Goal: Task Accomplishment & Management: Manage account settings

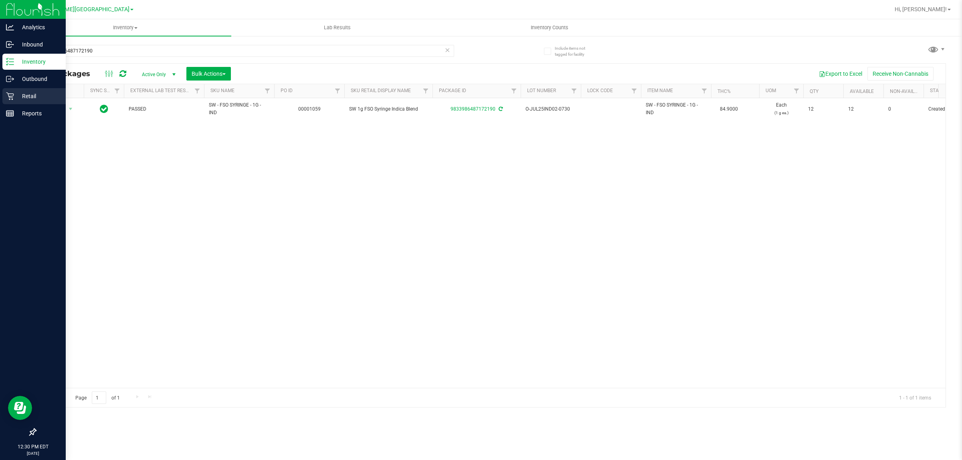
click at [10, 96] on icon at bounding box center [10, 97] width 8 height 8
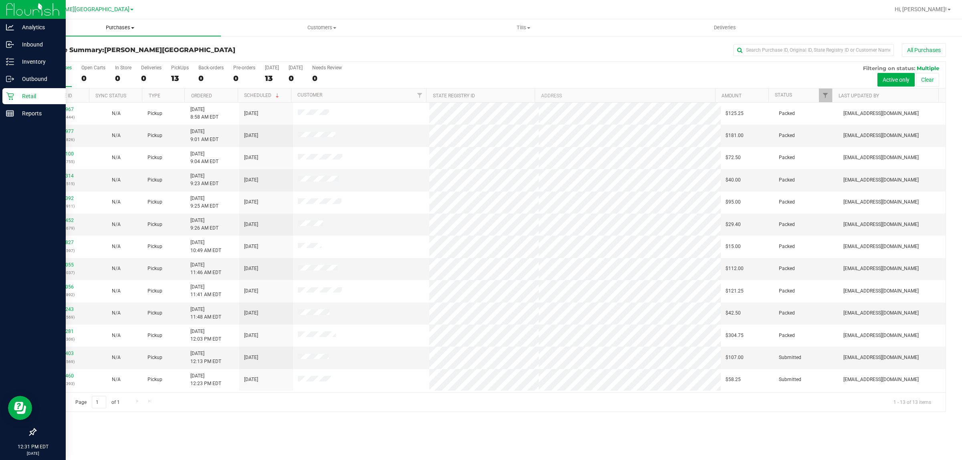
click at [117, 30] on span "Purchases" at bounding box center [120, 27] width 202 height 7
click at [87, 53] on li "Fulfillment" at bounding box center [120, 58] width 202 height 10
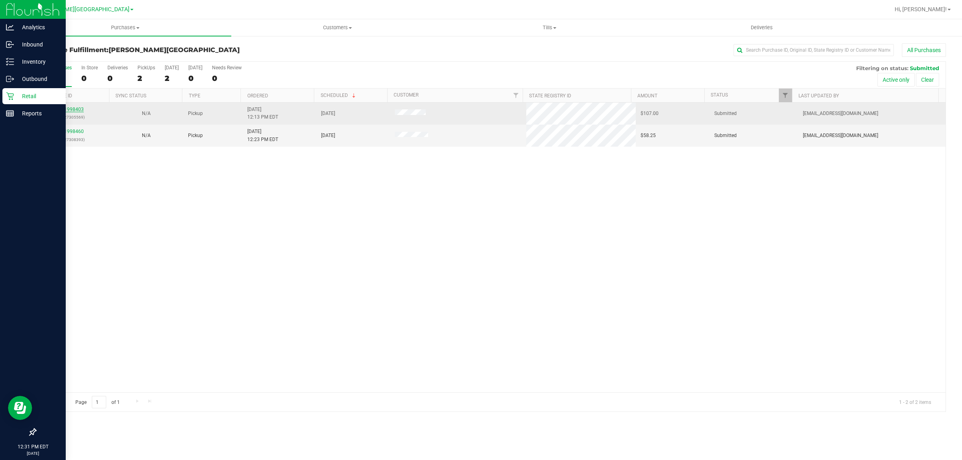
click at [79, 111] on link "11998403" at bounding box center [72, 110] width 22 height 6
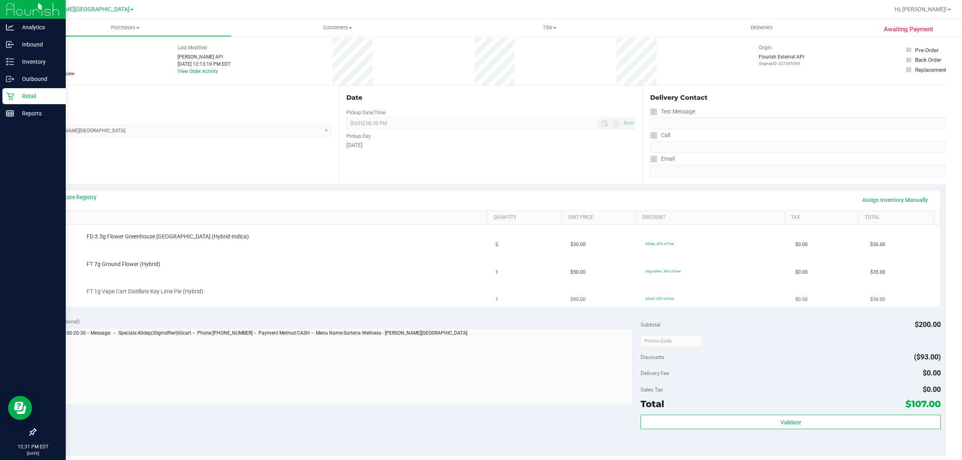
scroll to position [50, 0]
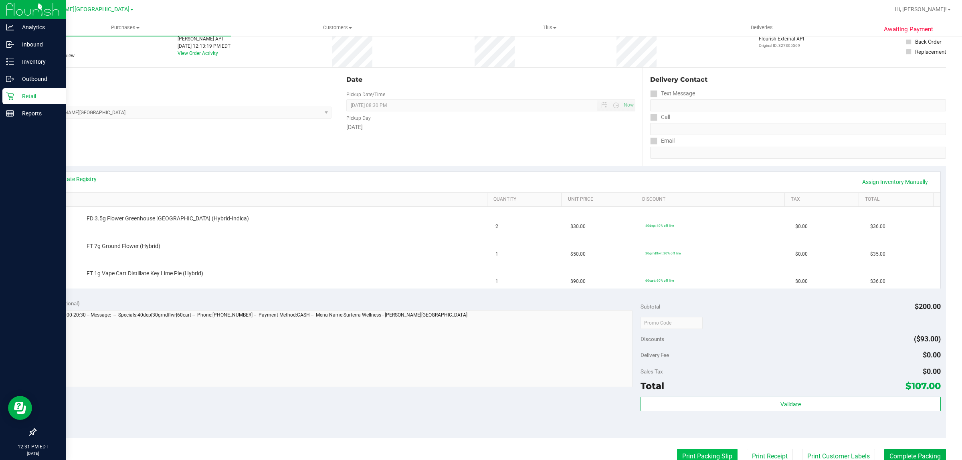
click at [693, 453] on button "Print Packing Slip" at bounding box center [707, 456] width 61 height 15
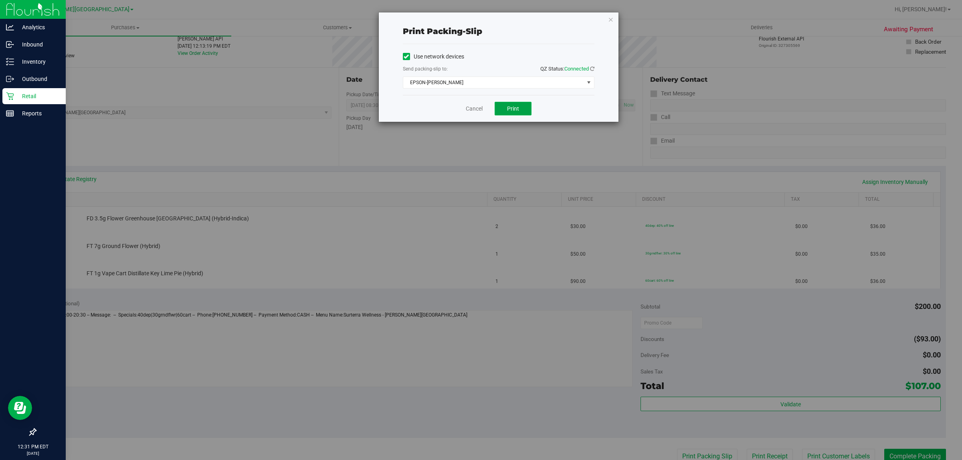
click at [506, 107] on button "Print" at bounding box center [513, 109] width 37 height 14
click at [478, 111] on link "Cancel" at bounding box center [474, 109] width 17 height 8
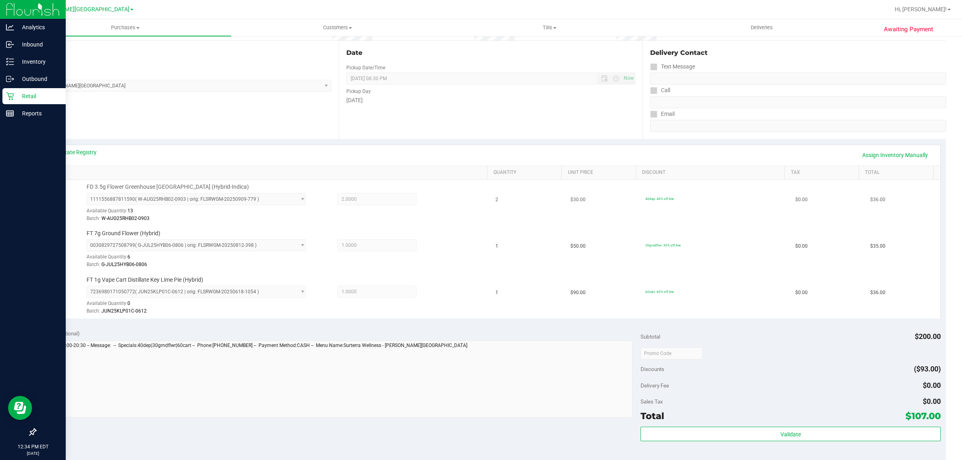
scroll to position [150, 0]
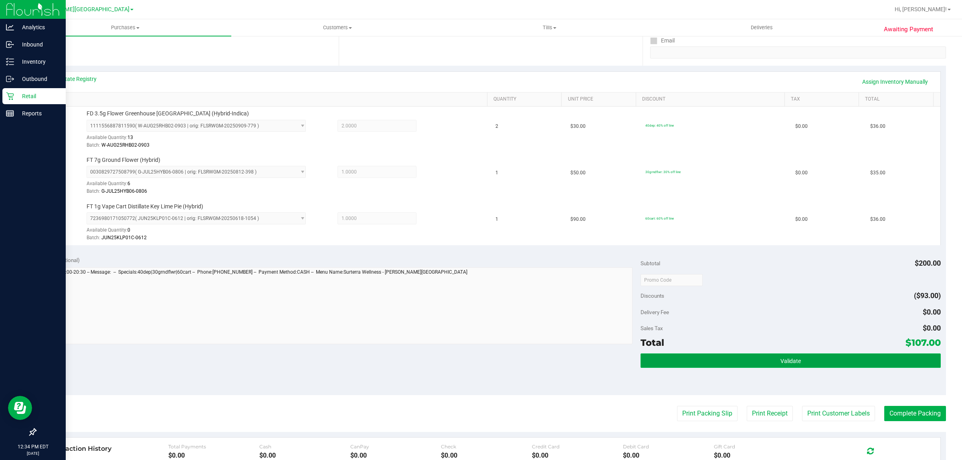
click at [794, 363] on button "Validate" at bounding box center [790, 360] width 300 height 14
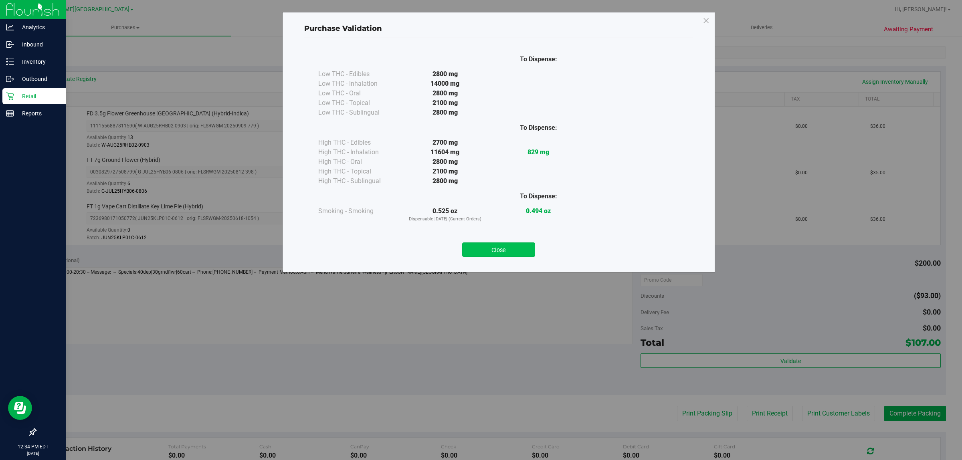
click at [521, 245] on button "Close" at bounding box center [498, 249] width 73 height 14
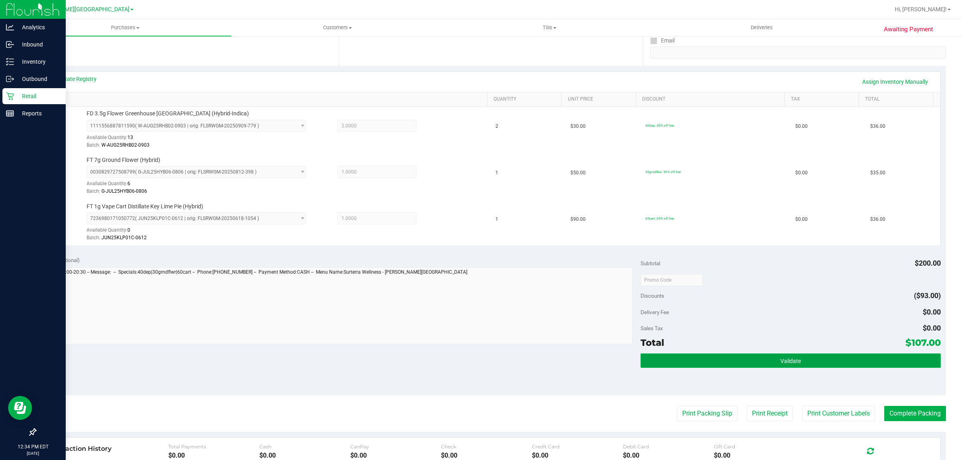
click at [838, 358] on button "Validate" at bounding box center [790, 360] width 300 height 14
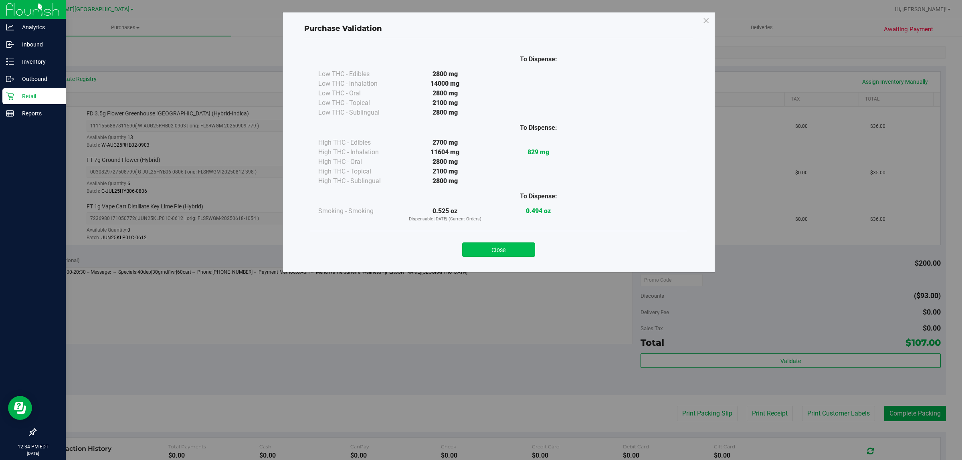
click at [517, 245] on button "Close" at bounding box center [498, 249] width 73 height 14
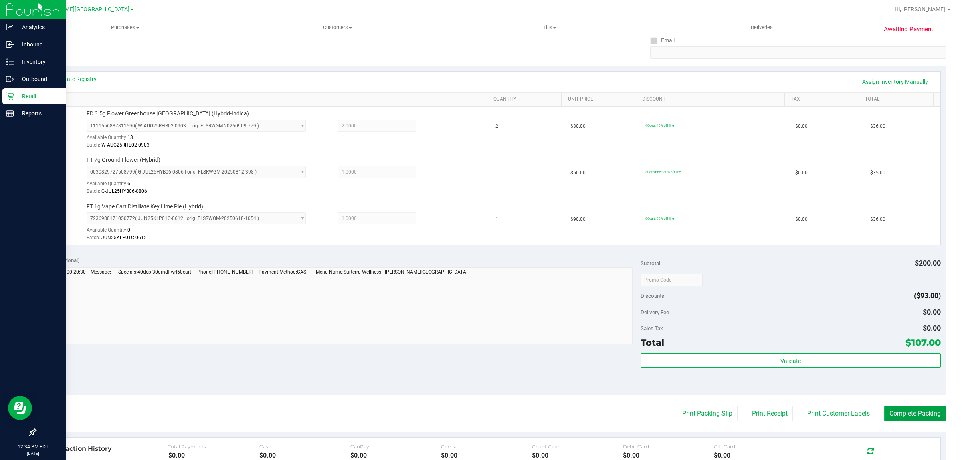
click at [894, 416] on button "Complete Packing" at bounding box center [915, 413] width 62 height 15
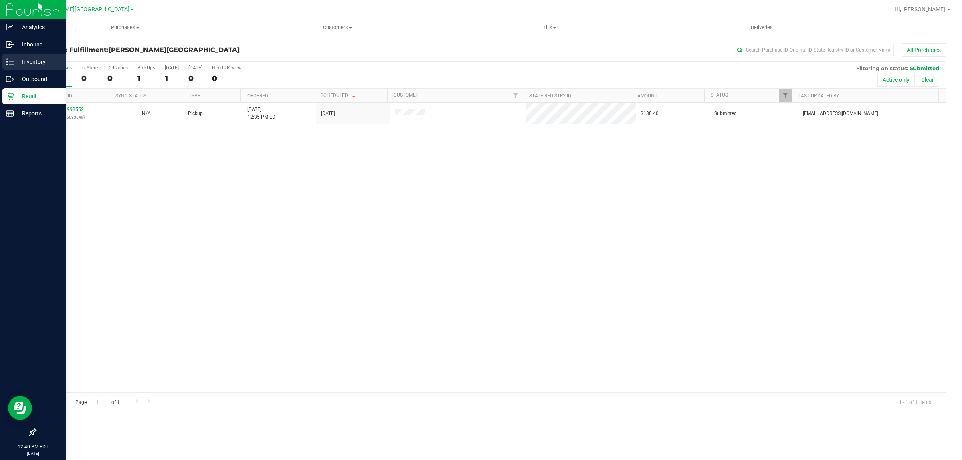
click at [12, 66] on div "Inventory" at bounding box center [33, 62] width 63 height 16
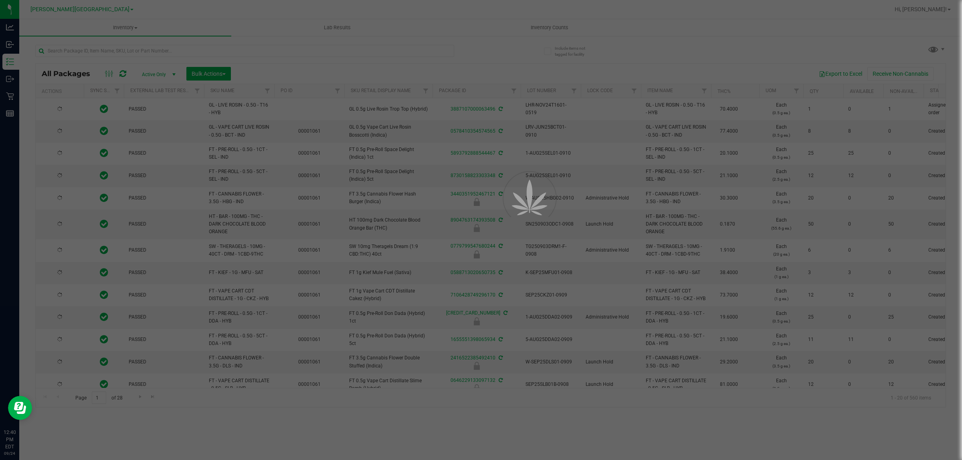
click at [231, 47] on div at bounding box center [481, 230] width 962 height 460
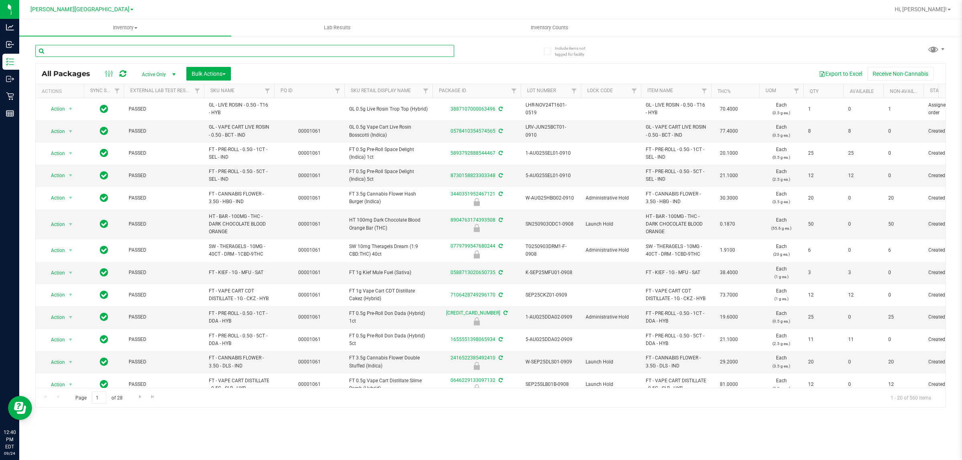
click at [231, 47] on input "text" at bounding box center [244, 51] width 419 height 12
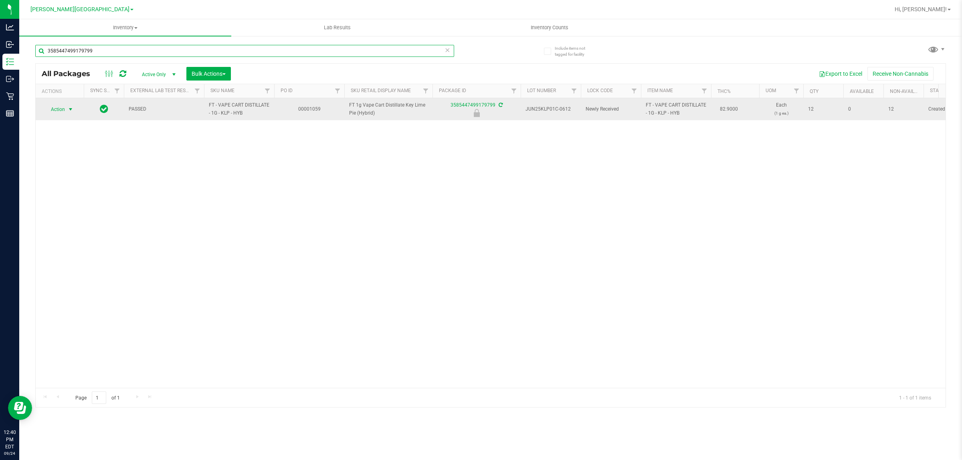
type input "3585447499179799"
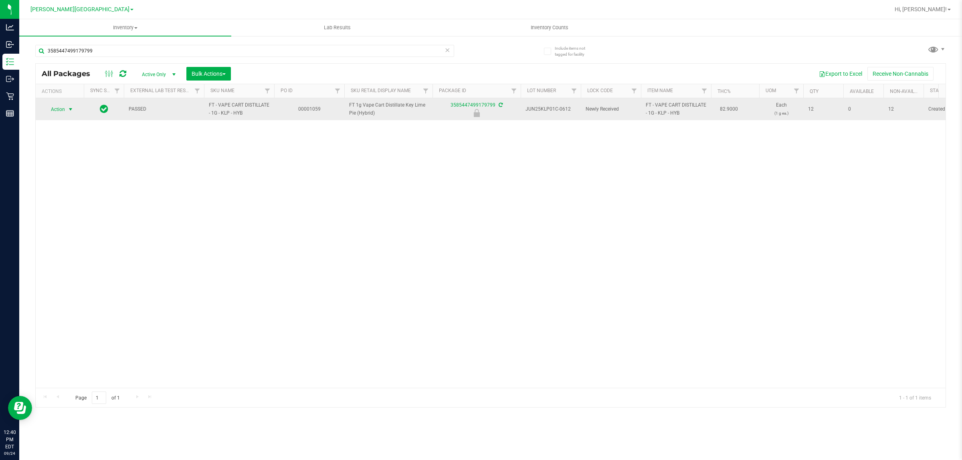
click at [68, 109] on span "select" at bounding box center [70, 109] width 6 height 6
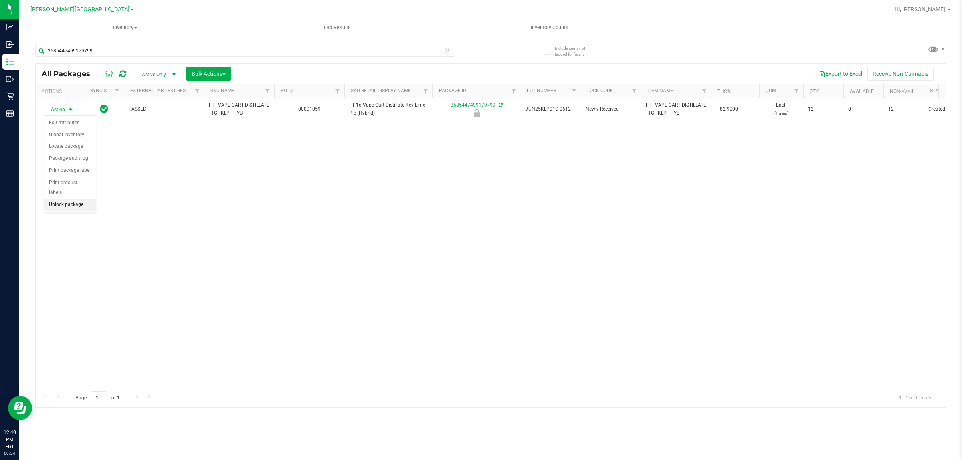
click at [76, 199] on li "Unlock package" at bounding box center [70, 205] width 52 height 12
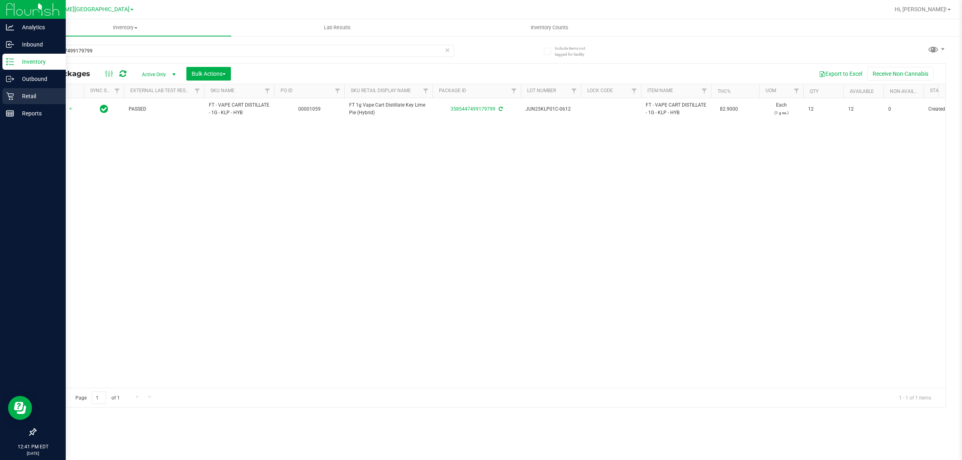
click at [8, 101] on div "Retail" at bounding box center [33, 96] width 63 height 16
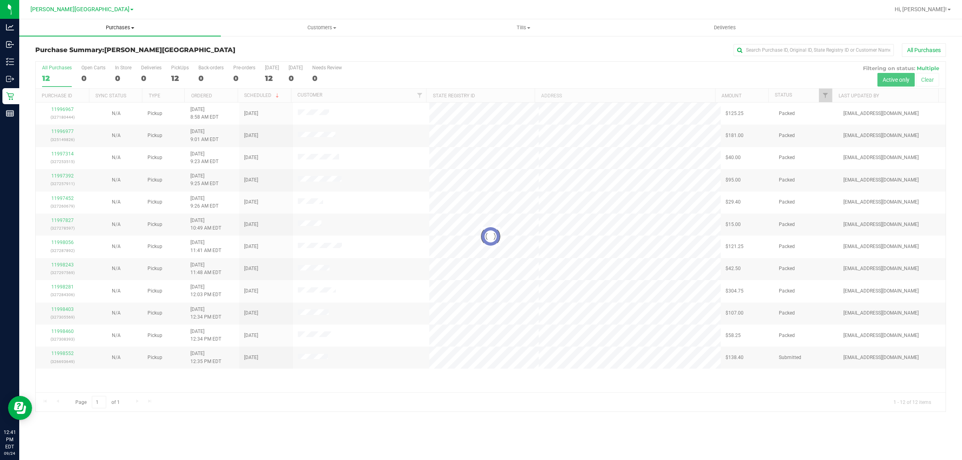
click at [123, 29] on span "Purchases" at bounding box center [120, 27] width 202 height 7
click at [101, 58] on li "Fulfillment" at bounding box center [120, 58] width 202 height 10
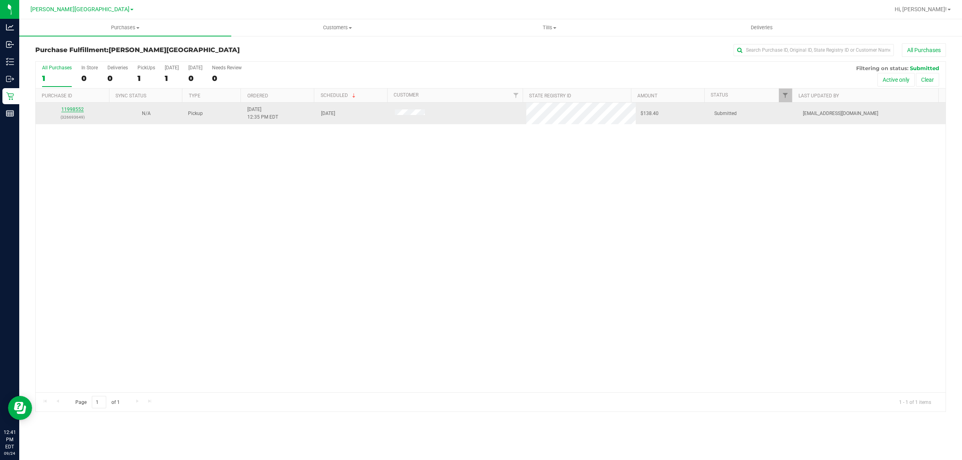
click at [73, 111] on link "11998552" at bounding box center [72, 110] width 22 height 6
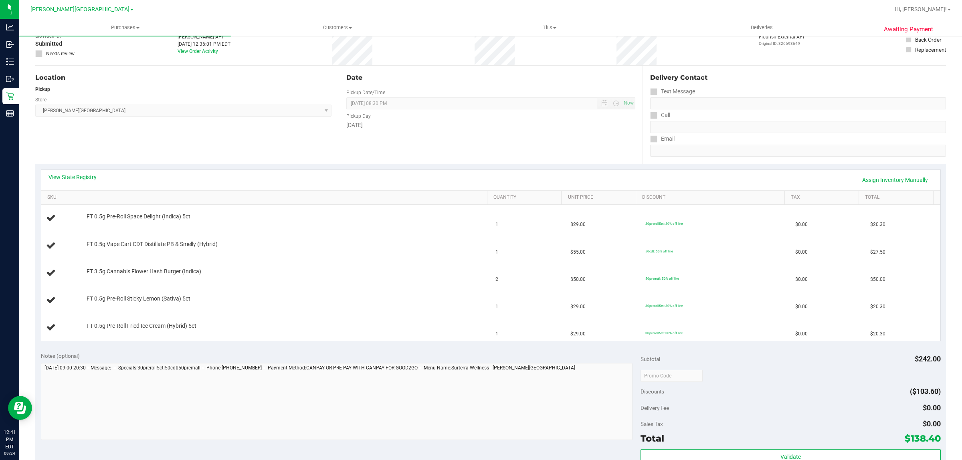
scroll to position [150, 0]
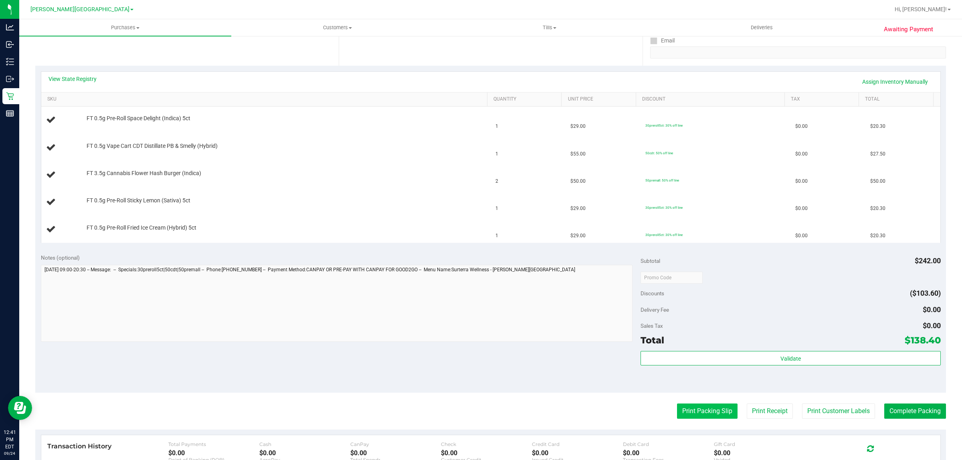
click at [716, 415] on button "Print Packing Slip" at bounding box center [707, 411] width 61 height 15
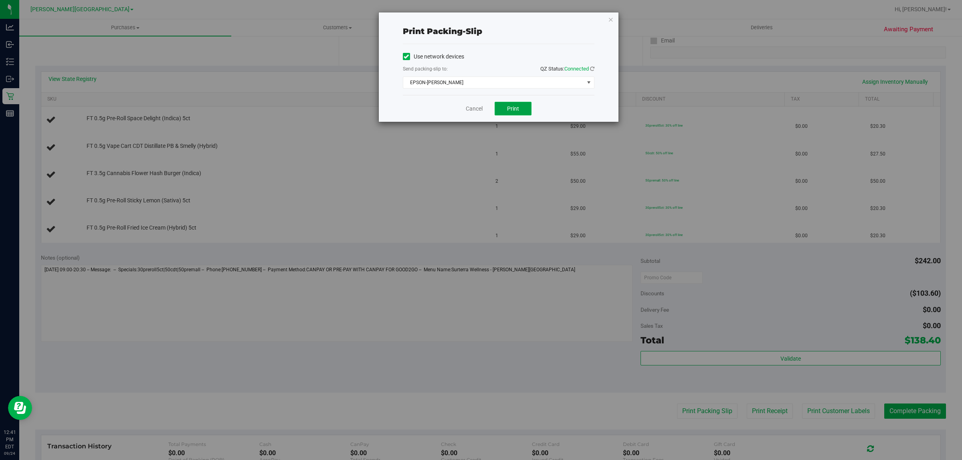
click at [508, 111] on span "Print" at bounding box center [513, 108] width 12 height 6
click at [476, 105] on link "Cancel" at bounding box center [474, 109] width 17 height 8
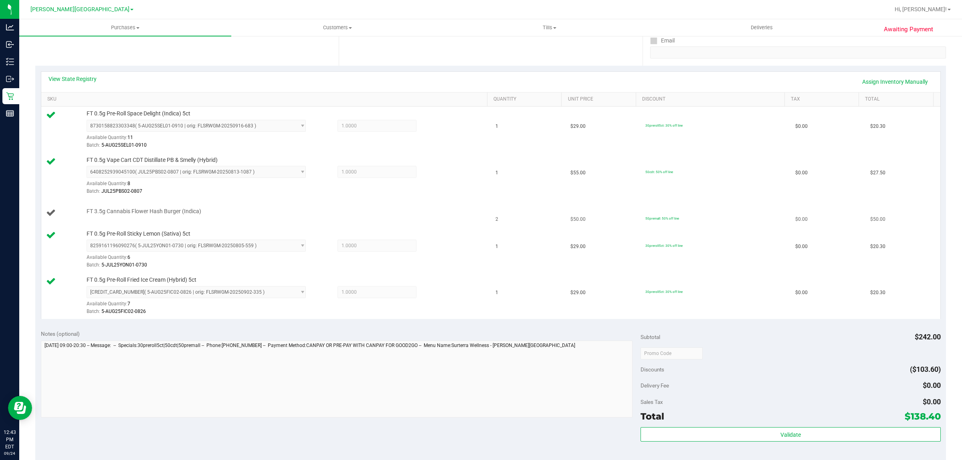
click at [233, 219] on td "FT 3.5g Cannabis Flower Hash Burger (Indica)" at bounding box center [266, 213] width 450 height 27
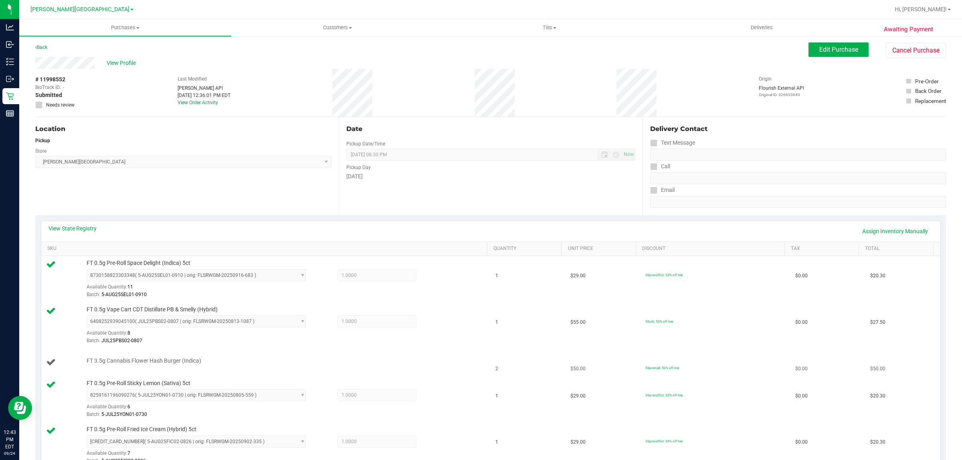
scroll to position [0, 0]
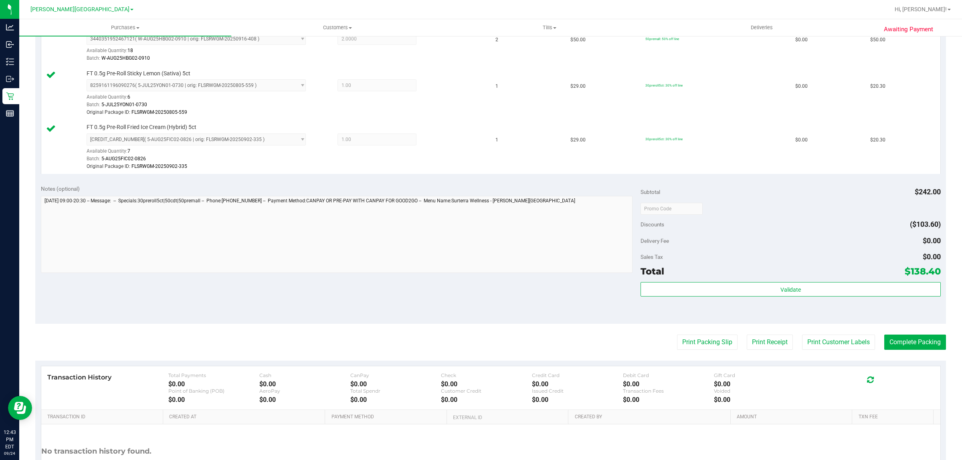
scroll to position [351, 0]
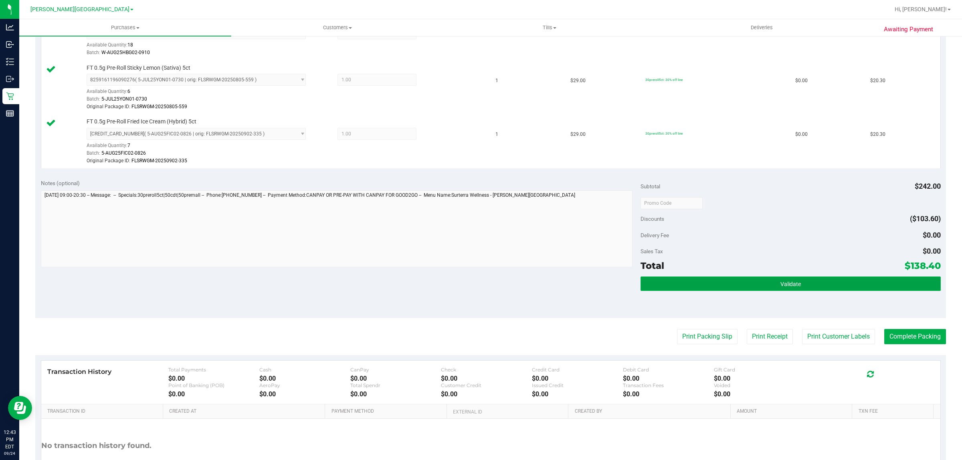
click at [783, 291] on button "Validate" at bounding box center [790, 284] width 300 height 14
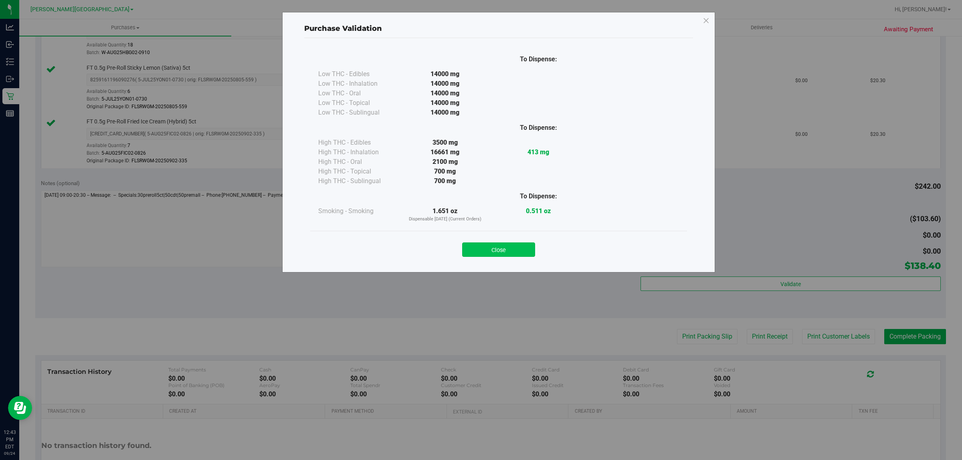
click at [505, 248] on button "Close" at bounding box center [498, 249] width 73 height 14
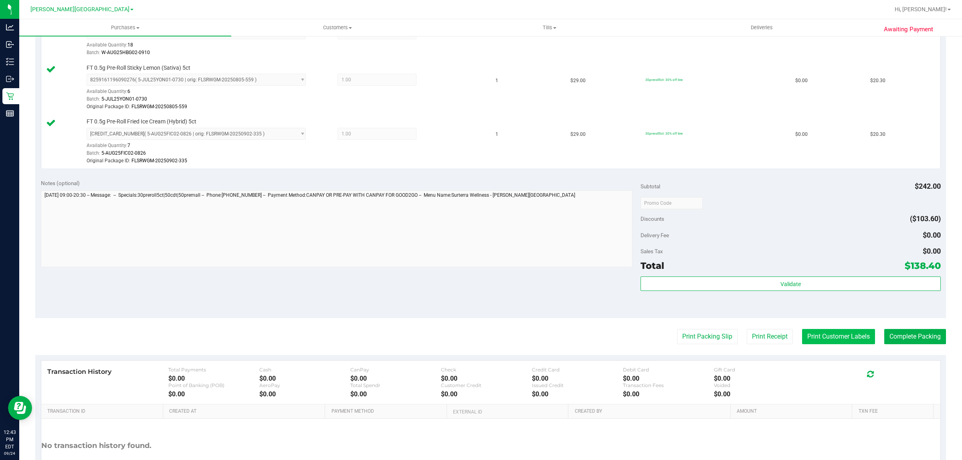
click at [852, 338] on button "Print Customer Labels" at bounding box center [838, 336] width 73 height 15
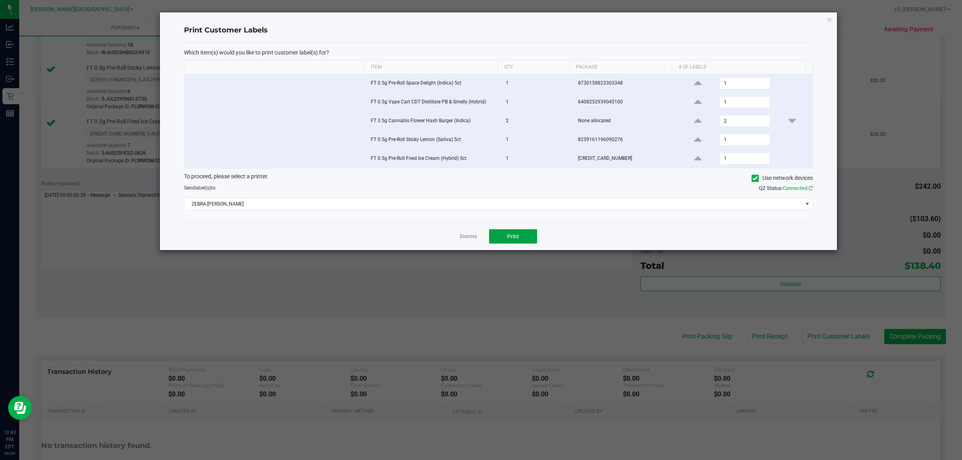
click at [524, 241] on button "Print" at bounding box center [513, 236] width 48 height 14
click at [476, 240] on link "Dismiss" at bounding box center [468, 236] width 17 height 7
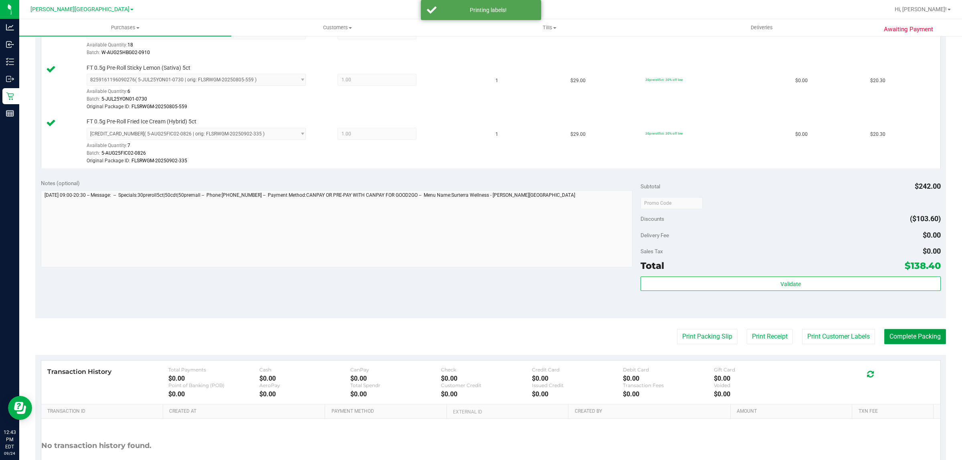
drag, startPoint x: 901, startPoint y: 341, endPoint x: 904, endPoint y: 331, distance: 10.4
click at [901, 339] on button "Complete Packing" at bounding box center [915, 336] width 62 height 15
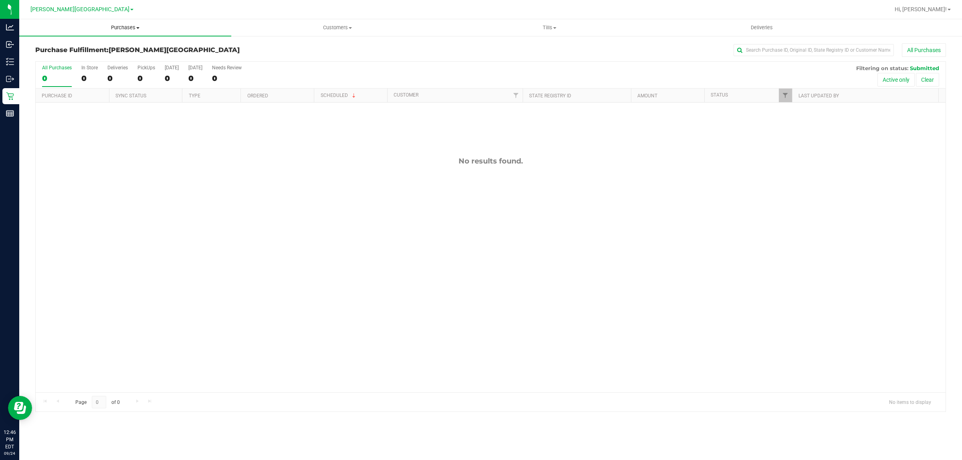
click at [121, 27] on span "Purchases" at bounding box center [125, 27] width 212 height 7
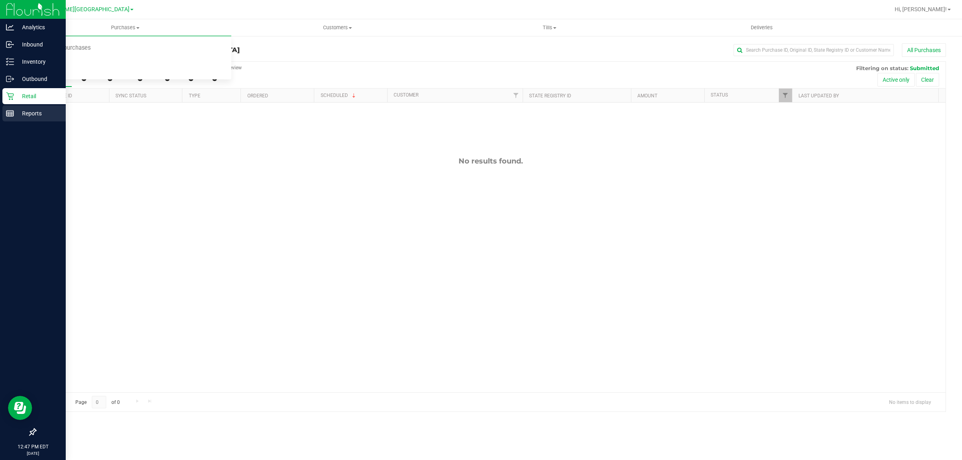
click at [14, 113] on p "Reports" at bounding box center [38, 114] width 48 height 10
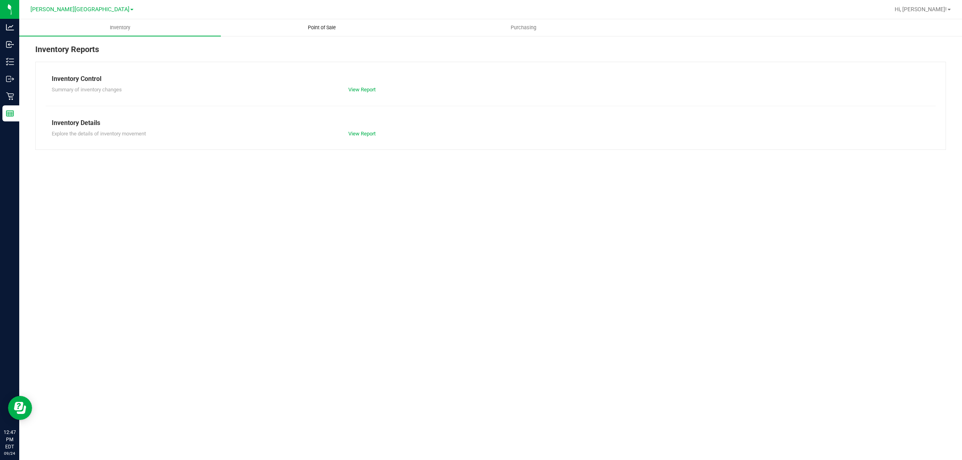
click at [331, 22] on uib-tab-heading "Point of Sale" at bounding box center [321, 28] width 201 height 16
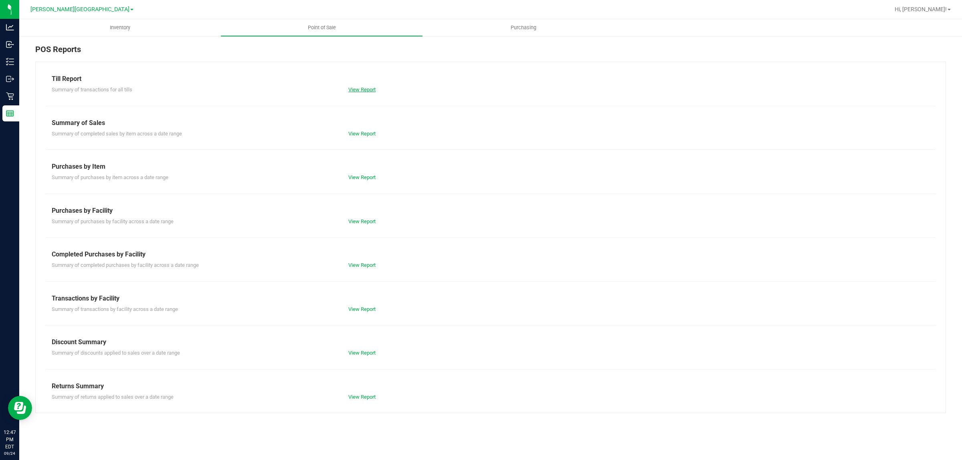
click at [366, 89] on link "View Report" at bounding box center [361, 90] width 27 height 6
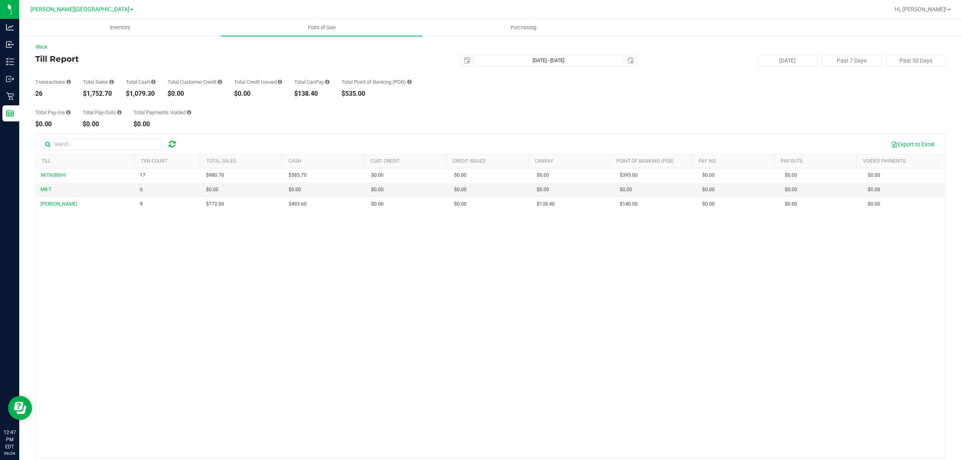
drag, startPoint x: 117, startPoint y: 96, endPoint x: 87, endPoint y: 96, distance: 30.9
click at [87, 96] on div "Transactions 26 Total Sales $1,752.70 Total Cash $1,079.30 Total Customer Credi…" at bounding box center [490, 82] width 911 height 30
copy div "1,752.70"
